Goal: Use online tool/utility: Use online tool/utility

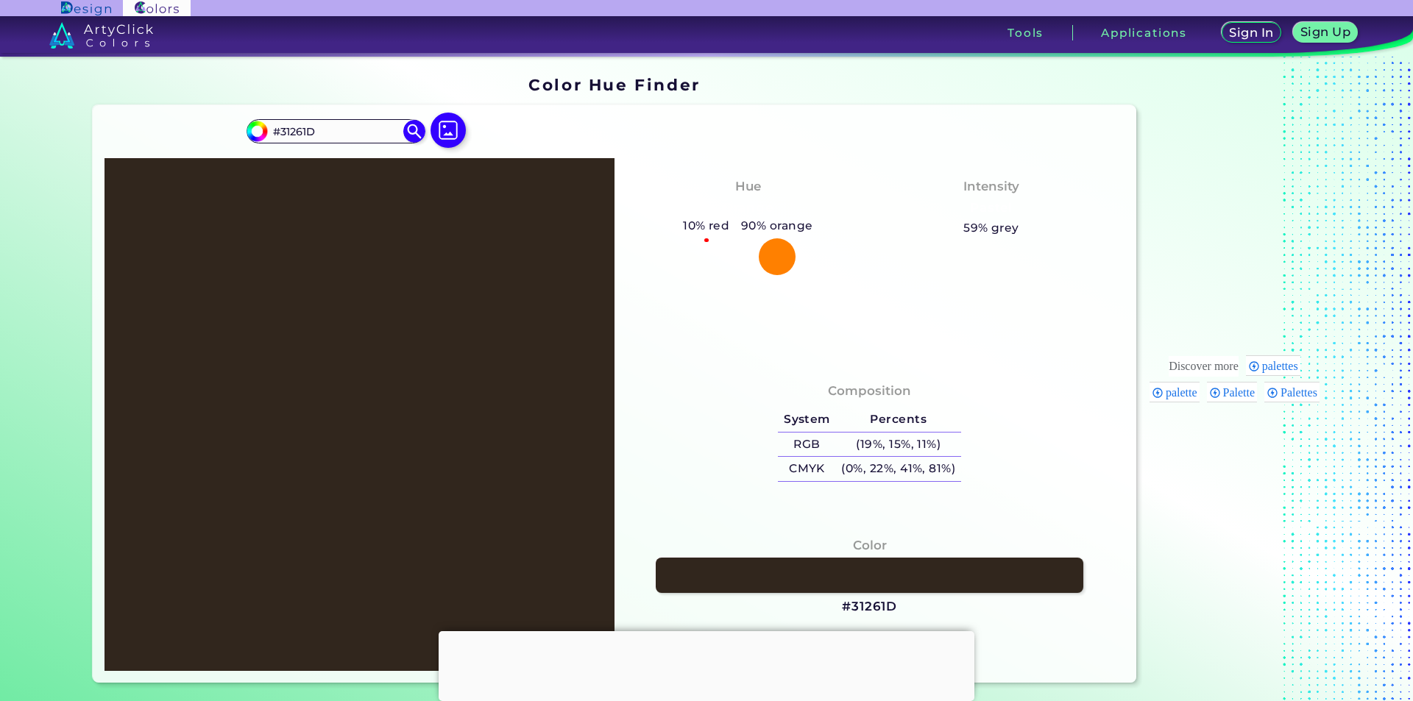
click at [364, 339] on div at bounding box center [359, 414] width 510 height 513
drag, startPoint x: 377, startPoint y: 342, endPoint x: 415, endPoint y: 384, distance: 56.8
click at [405, 381] on div at bounding box center [359, 414] width 510 height 513
drag, startPoint x: 450, startPoint y: 349, endPoint x: 466, endPoint y: 371, distance: 27.4
click at [466, 371] on div at bounding box center [359, 414] width 510 height 513
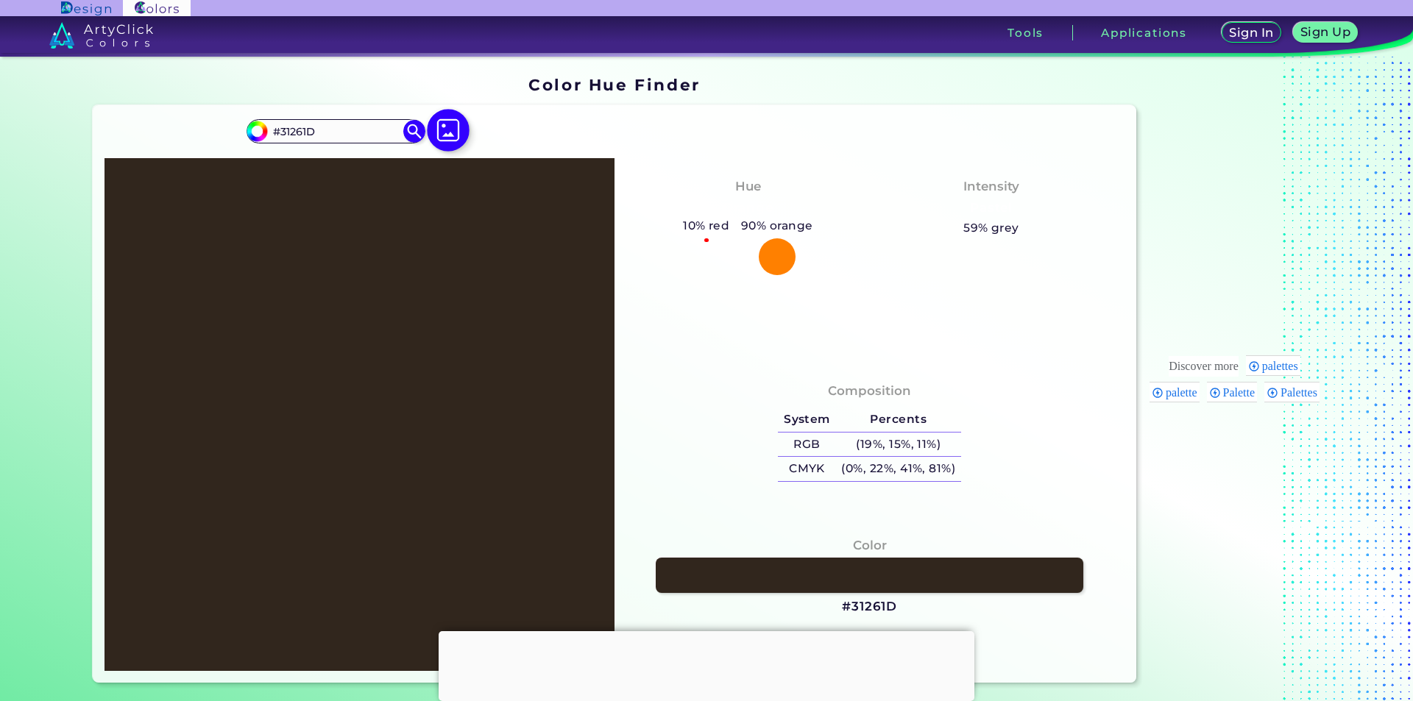
click at [452, 124] on img at bounding box center [448, 130] width 43 height 43
click at [0, 0] on input "file" at bounding box center [0, 0] width 0 height 0
type input "#000000"
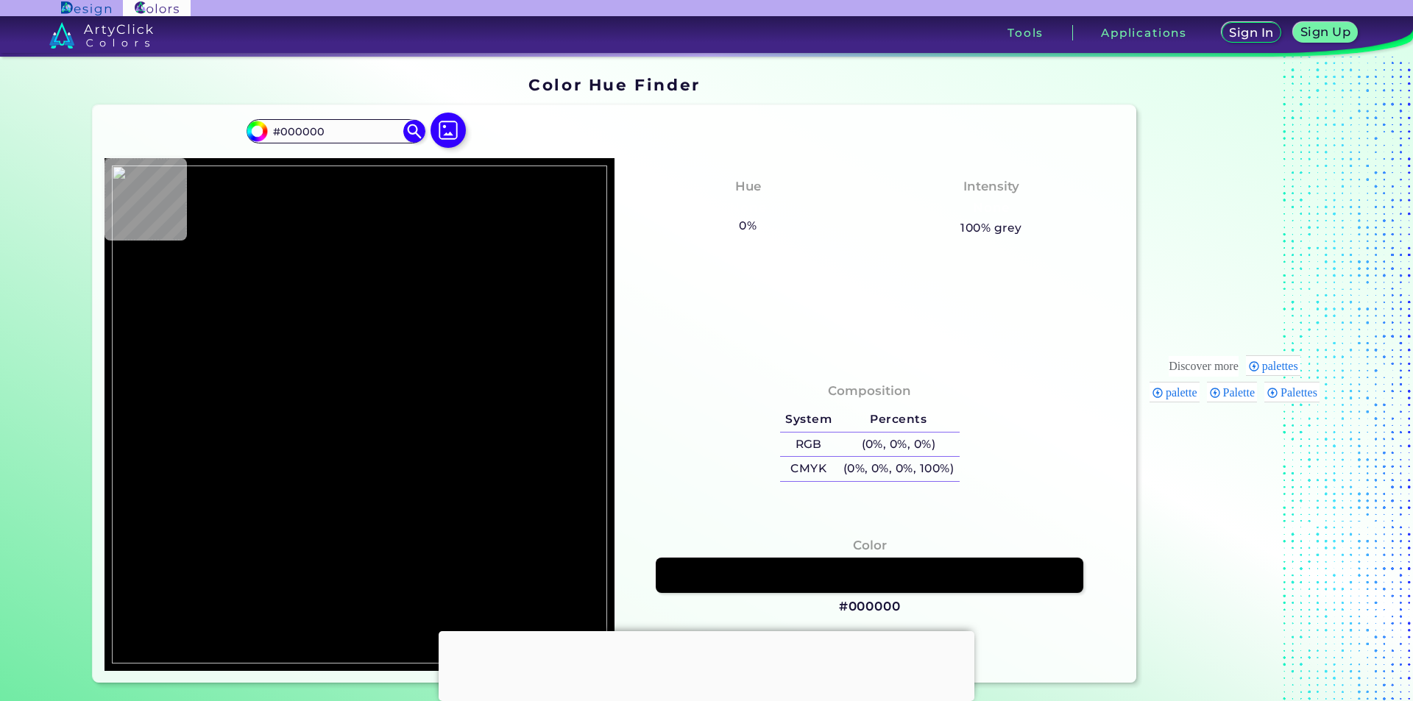
type input "#3f3328"
type input "#3F3328"
